Goal: Task Accomplishment & Management: Manage account settings

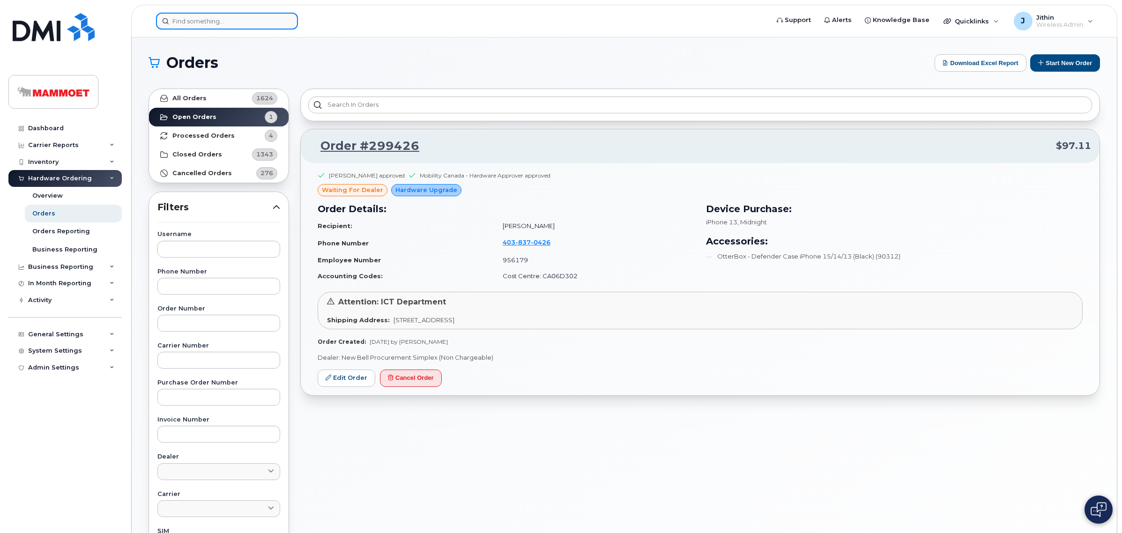
click at [184, 13] on input at bounding box center [227, 21] width 142 height 17
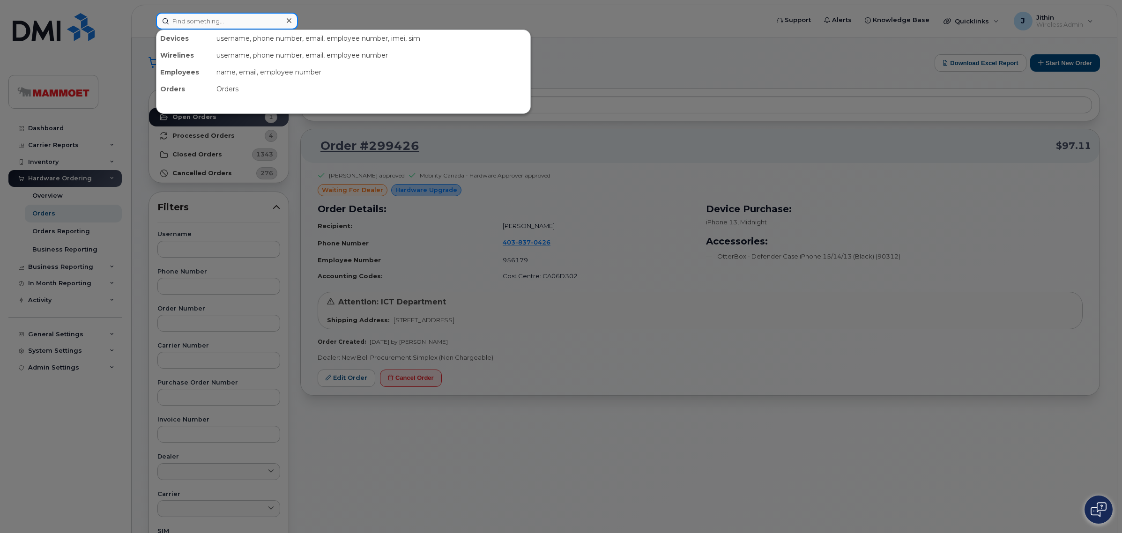
paste input "5873348169"
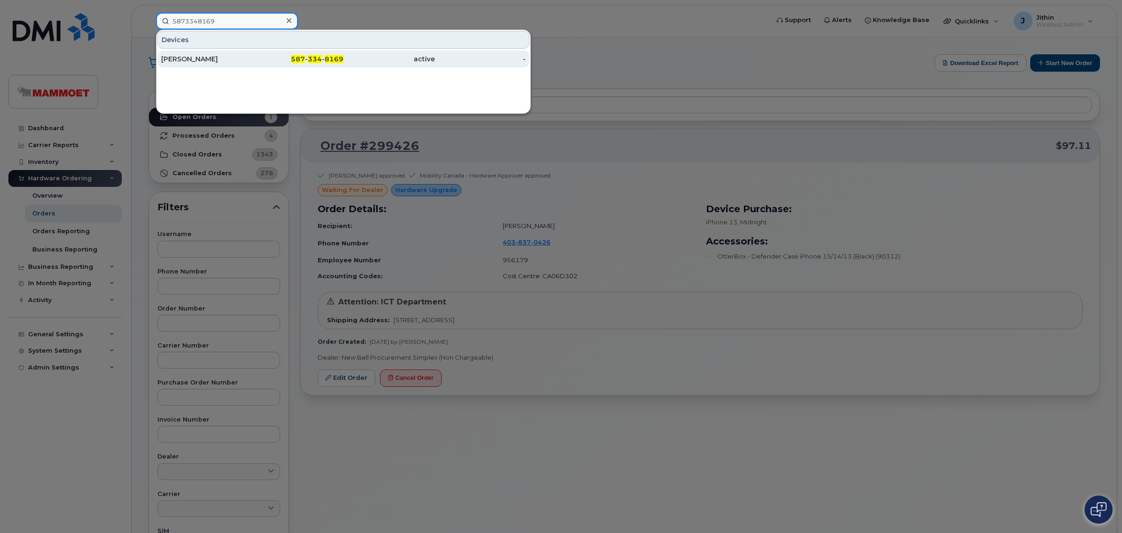
type input "5873348169"
click at [198, 59] on div "[PERSON_NAME]" at bounding box center [206, 58] width 91 height 9
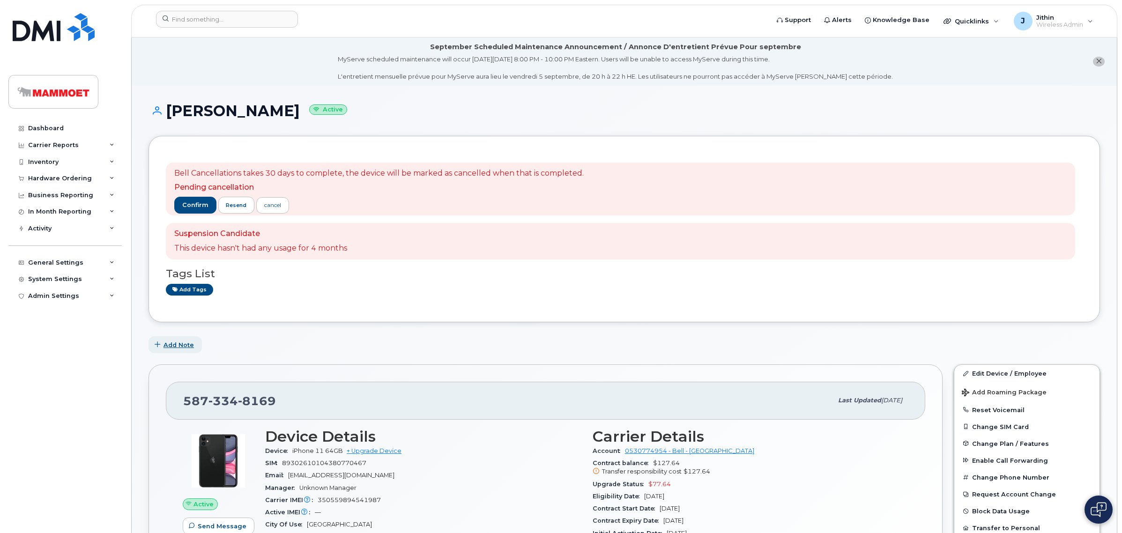
click at [169, 343] on span "Add Note" at bounding box center [179, 345] width 30 height 9
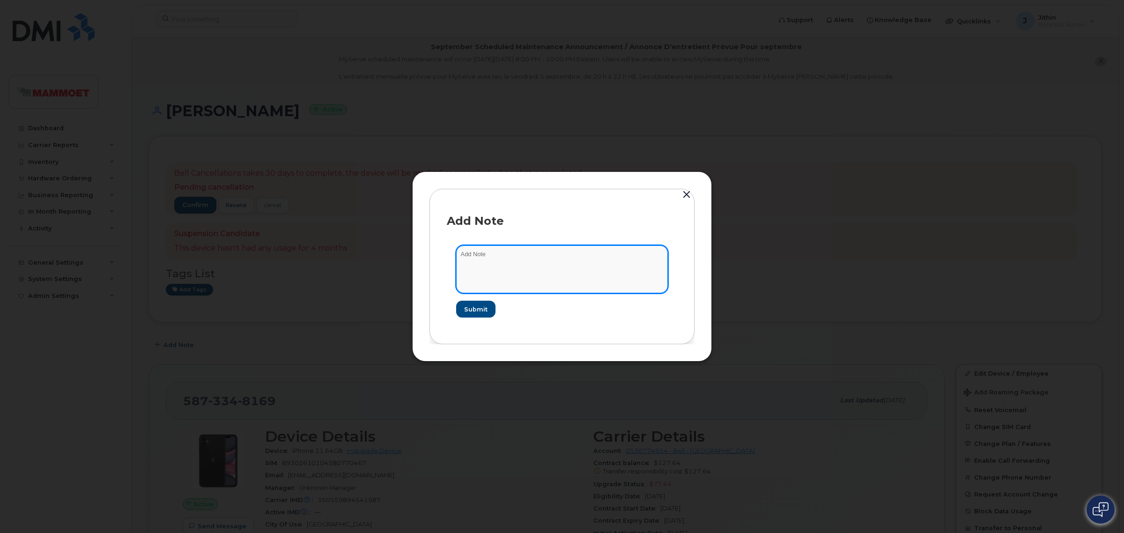
click at [550, 262] on textarea at bounding box center [562, 269] width 212 height 48
drag, startPoint x: 601, startPoint y: 259, endPoint x: 606, endPoint y: 258, distance: 5.2
click at [606, 258] on textarea "Bell cancelation confirmation received- Cancellation [PERSON_NAME] [DATE]" at bounding box center [562, 269] width 212 height 48
type textarea "Bell cancellation confirmation received- Cancellation date [DATE]"
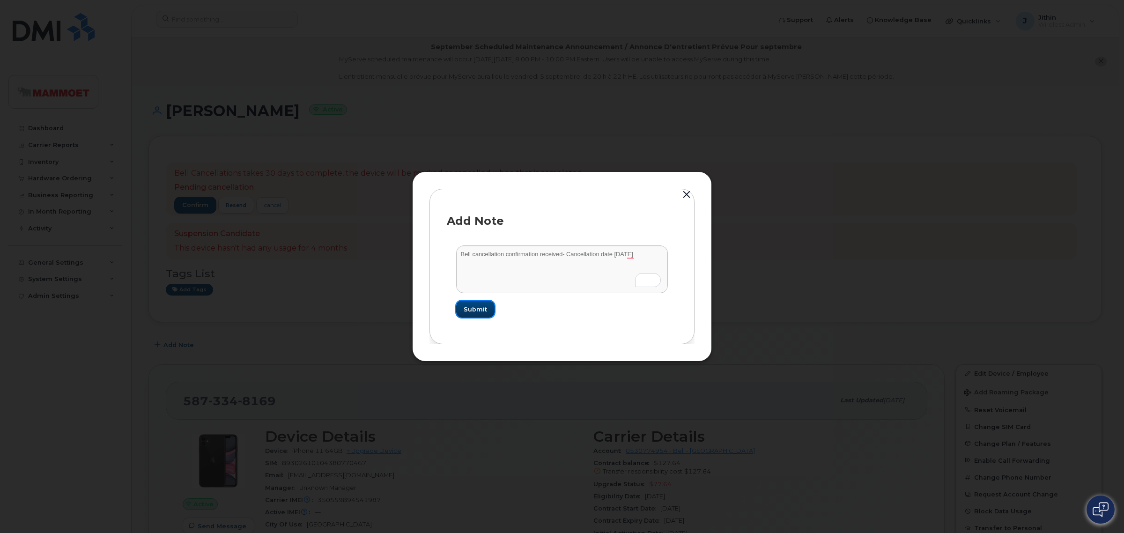
click at [483, 307] on span "Submit" at bounding box center [475, 309] width 23 height 9
